Goal: Information Seeking & Learning: Check status

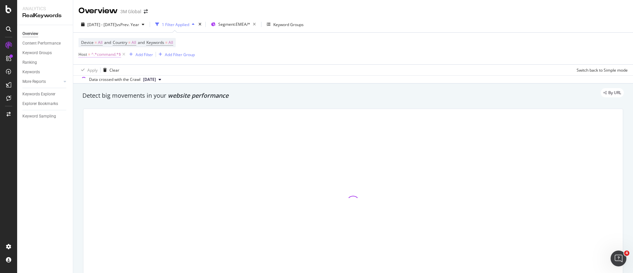
click at [107, 57] on span "^.*command.*$" at bounding box center [106, 54] width 30 height 9
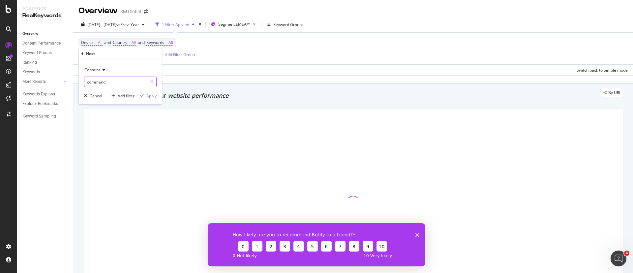
click at [120, 84] on input "command" at bounding box center [115, 81] width 62 height 11
type input "scotch-brite"
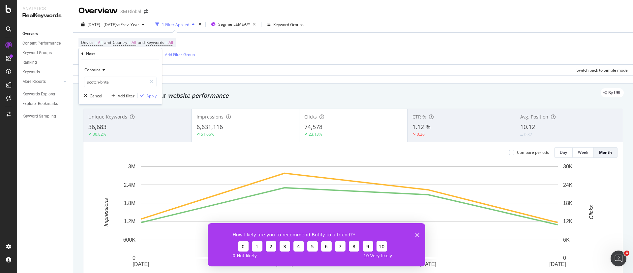
click at [153, 96] on div "Apply" at bounding box center [151, 96] width 10 height 6
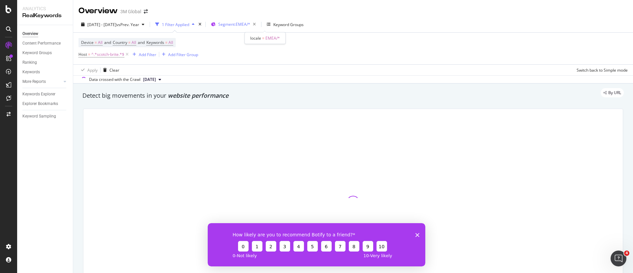
click at [250, 25] on span "Segment: EMEA/*" at bounding box center [234, 24] width 32 height 6
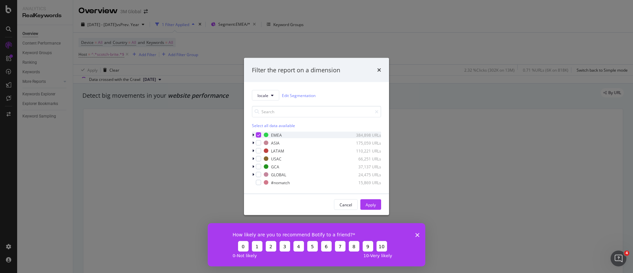
click at [254, 136] on div "modal" at bounding box center [254, 134] width 4 height 7
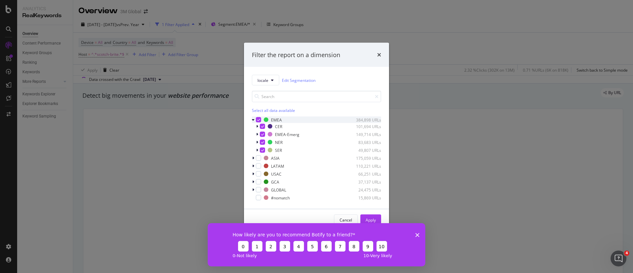
click at [260, 119] on icon "modal" at bounding box center [258, 119] width 3 height 3
click at [257, 149] on icon "modal" at bounding box center [257, 150] width 2 height 4
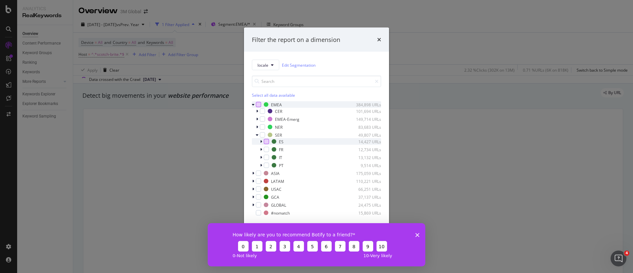
click at [268, 142] on div "modal" at bounding box center [266, 141] width 5 height 5
click at [418, 232] on icon "Close survey" at bounding box center [417, 234] width 4 height 4
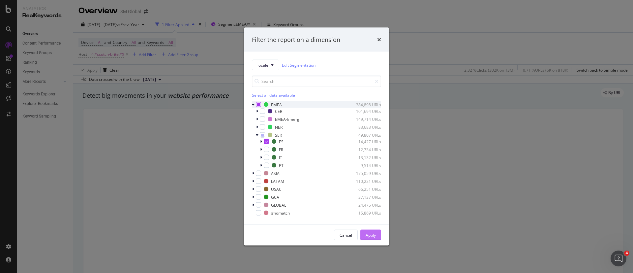
click at [374, 235] on div "Apply" at bounding box center [370, 235] width 10 height 6
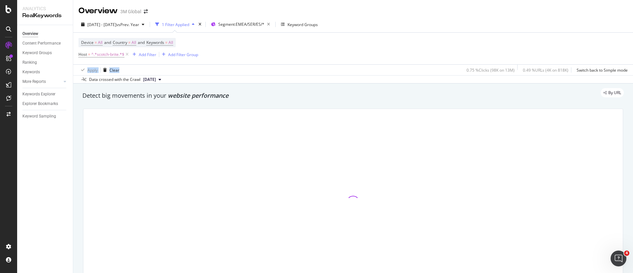
drag, startPoint x: 127, startPoint y: 72, endPoint x: 121, endPoint y: 78, distance: 8.6
click at [98, 73] on div "Apply Clear 0.75 % Clicks ( 98K on 13M ) 0.49 % URLs ( 4K on 818K ) Switch back…" at bounding box center [353, 69] width 560 height 11
click at [131, 73] on div "Apply Clear 0.75 % Clicks ( 98K on 13M ) 0.49 % URLs ( 4K on 818K ) Switch back…" at bounding box center [353, 69] width 560 height 11
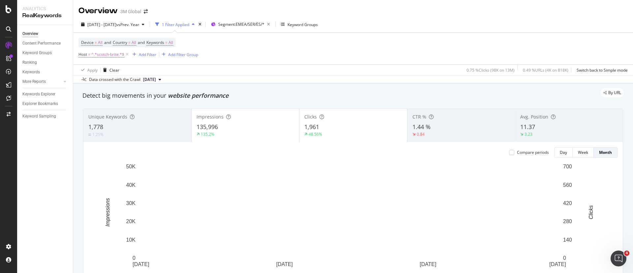
drag, startPoint x: 222, startPoint y: 95, endPoint x: 254, endPoint y: 94, distance: 32.0
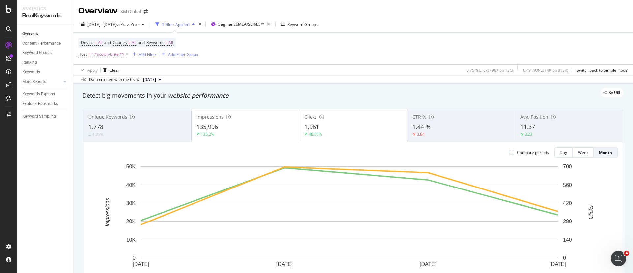
click at [156, 95] on div "By URL" at bounding box center [350, 92] width 548 height 9
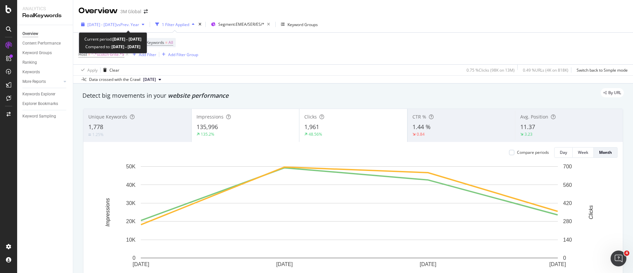
click at [147, 19] on div "[DATE] - [DATE] vs Prev. Year" at bounding box center [112, 24] width 69 height 10
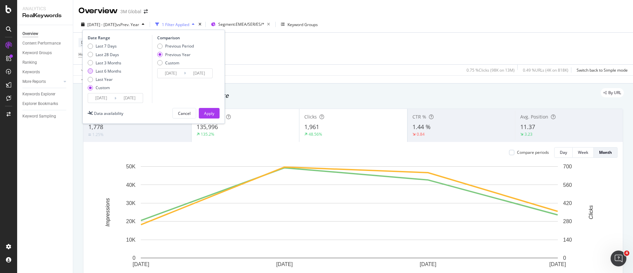
click at [107, 72] on div "Last 6 Months" at bounding box center [109, 71] width 26 height 6
type input "[DATE]"
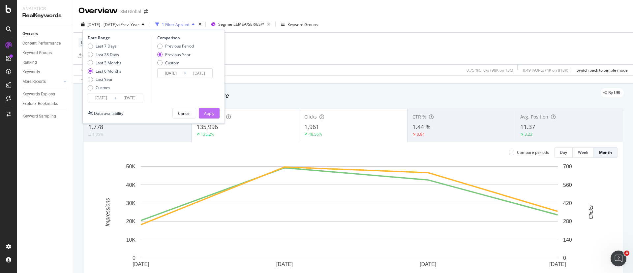
click at [210, 115] on div "Apply" at bounding box center [209, 113] width 10 height 6
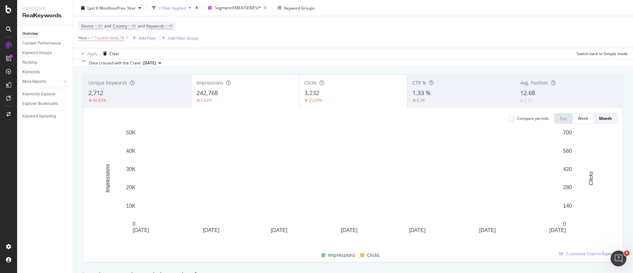
scroll to position [49, 0]
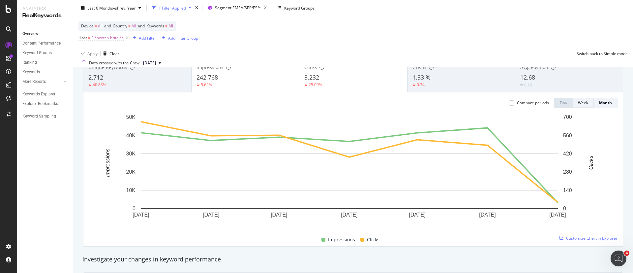
click at [578, 103] on div "Week" at bounding box center [583, 103] width 10 height 6
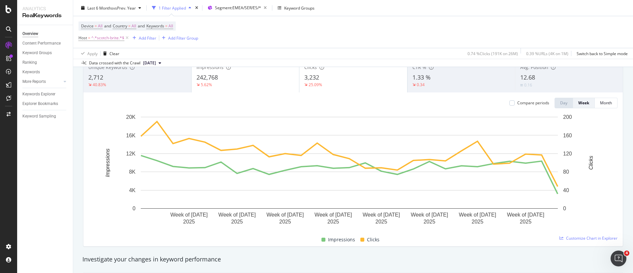
click at [251, 85] on div "5.62%" at bounding box center [245, 85] width 98 height 6
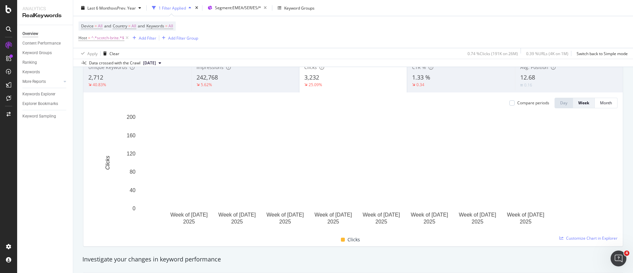
scroll to position [0, 0]
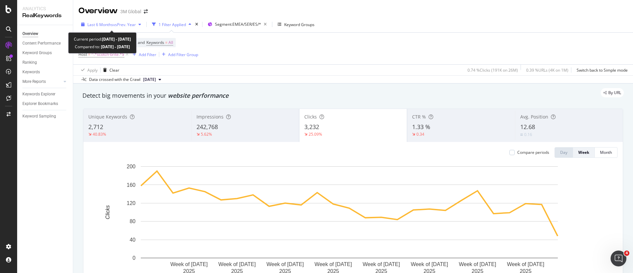
click at [131, 23] on span "vs Prev. Year" at bounding box center [124, 25] width 23 height 6
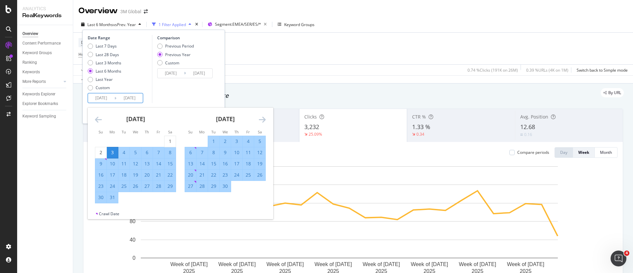
click at [97, 97] on input "[DATE]" at bounding box center [101, 97] width 26 height 9
type input "[DATE]"
click at [183, 95] on div "Comparison Previous Period Previous Year Custom [DATE] Navigate forward to inte…" at bounding box center [183, 69] width 63 height 68
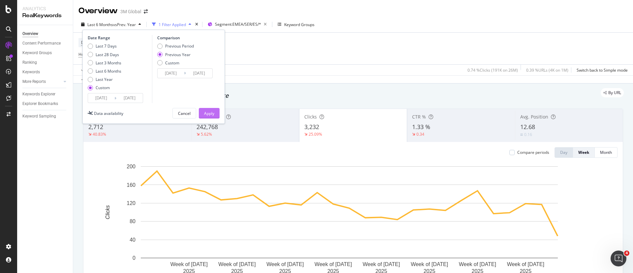
click at [213, 114] on div "Apply" at bounding box center [209, 113] width 10 height 6
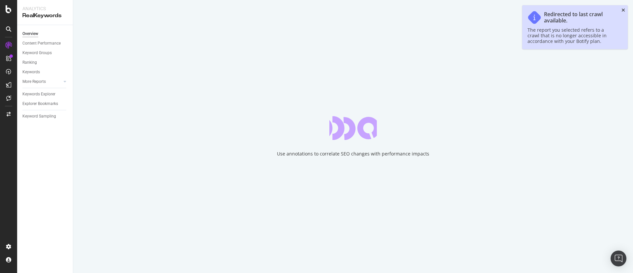
click at [624, 9] on icon "close toast" at bounding box center [623, 10] width 4 height 5
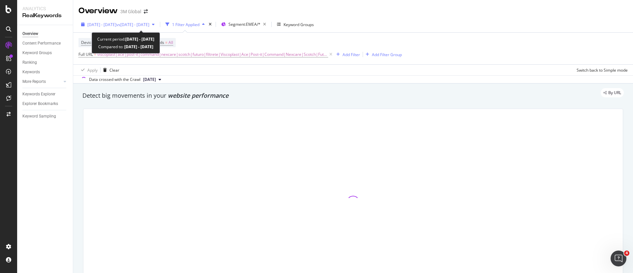
click at [147, 23] on span "vs 2023 Jan. 1st - Dec. 28th" at bounding box center [132, 25] width 33 height 6
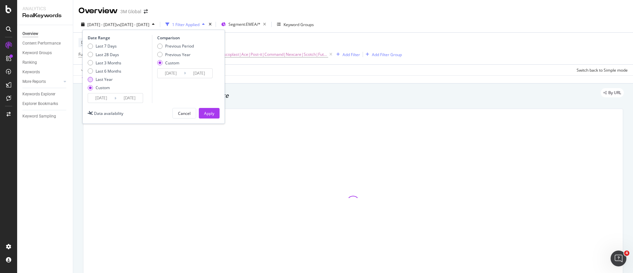
click at [105, 81] on div "Last Year" at bounding box center [104, 79] width 17 height 6
type input "[DATE]"
click at [209, 114] on div "Apply" at bounding box center [209, 113] width 10 height 6
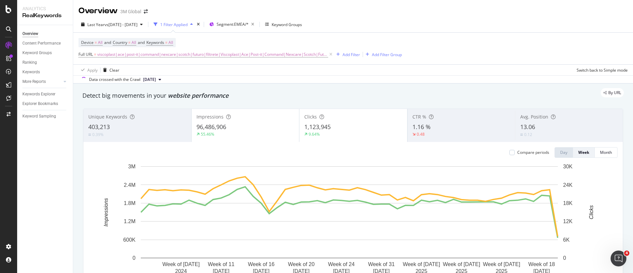
click at [238, 125] on div "96,486,906" at bounding box center [245, 127] width 98 height 9
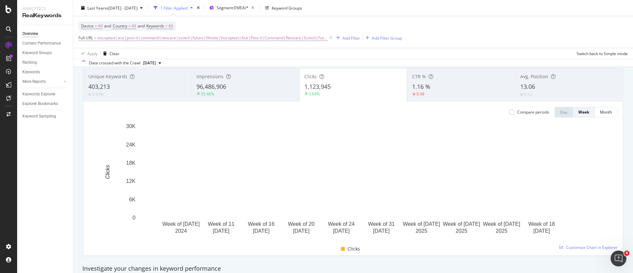
scroll to position [49, 0]
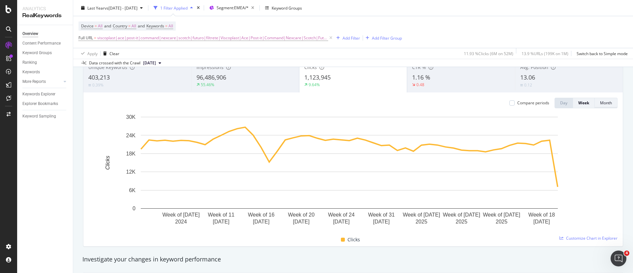
click at [600, 104] on div "Month" at bounding box center [606, 103] width 12 height 6
